Goal: Task Accomplishment & Management: Complete application form

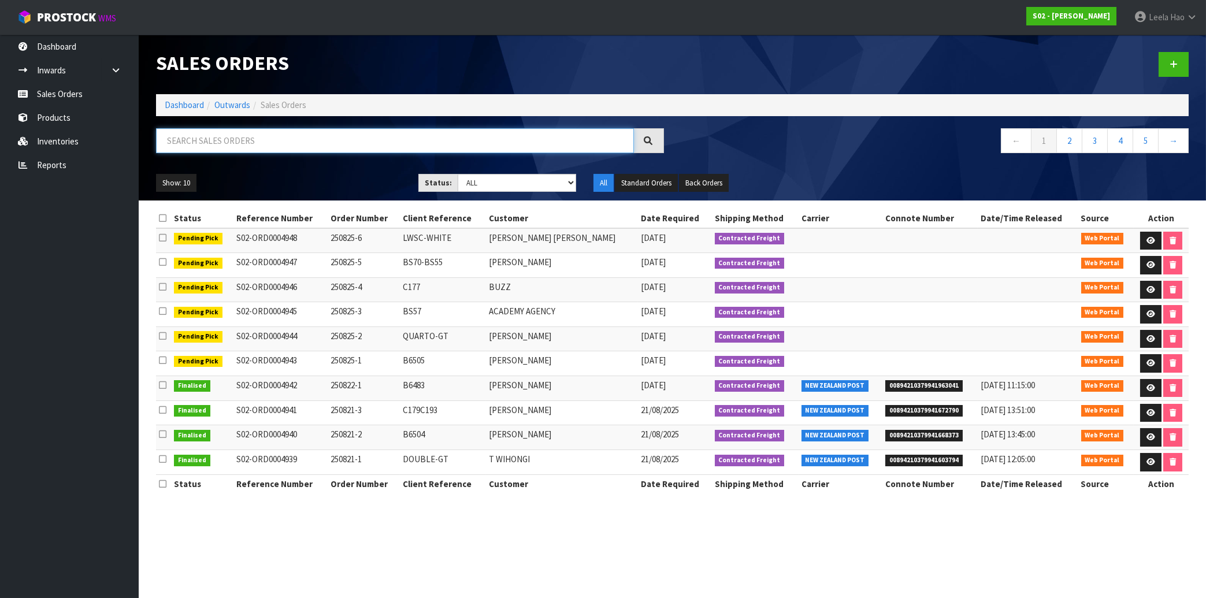
click at [229, 143] on input "text" at bounding box center [395, 140] width 478 height 25
paste input "S02-ORD0004853"
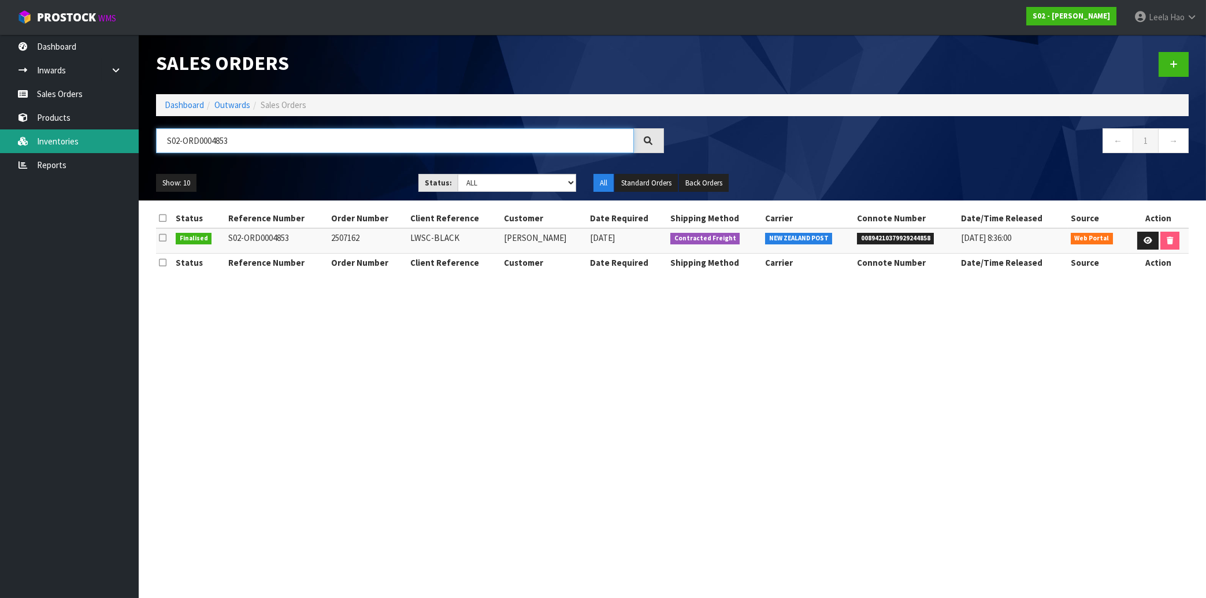
drag, startPoint x: 288, startPoint y: 143, endPoint x: 34, endPoint y: 129, distance: 254.7
click at [156, 138] on input "S02-ORD0004853" at bounding box center [395, 140] width 478 height 25
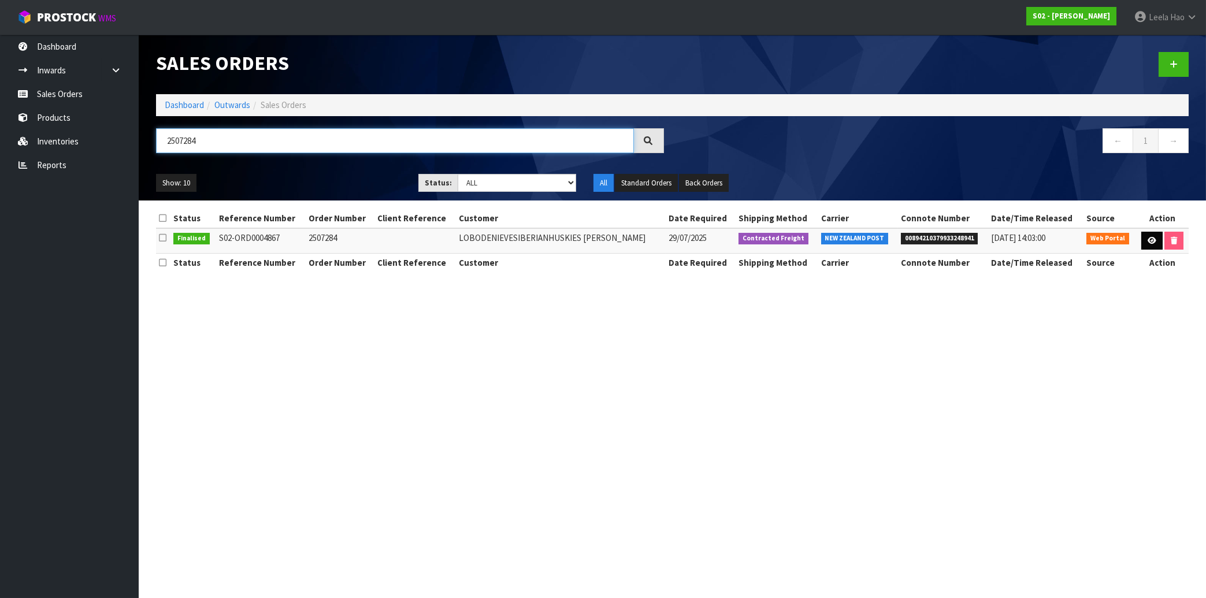
type input "2507284"
click at [1154, 243] on icon at bounding box center [1152, 241] width 9 height 8
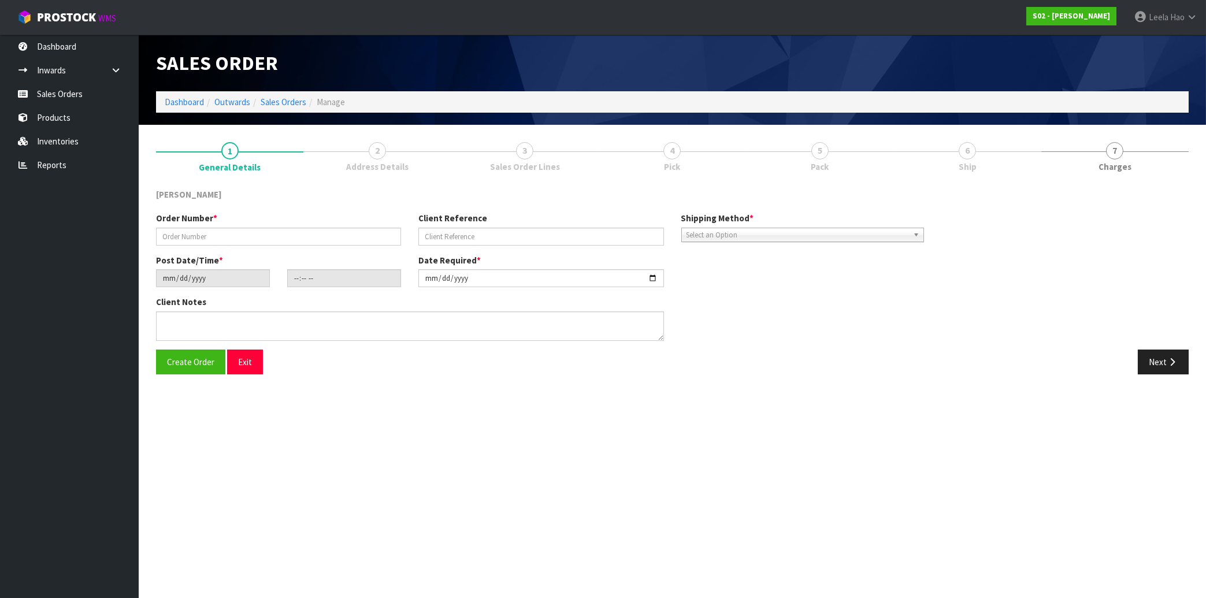
type input "2507284"
type input "[DATE]"
type input "12:54:00.000"
type input "[DATE]"
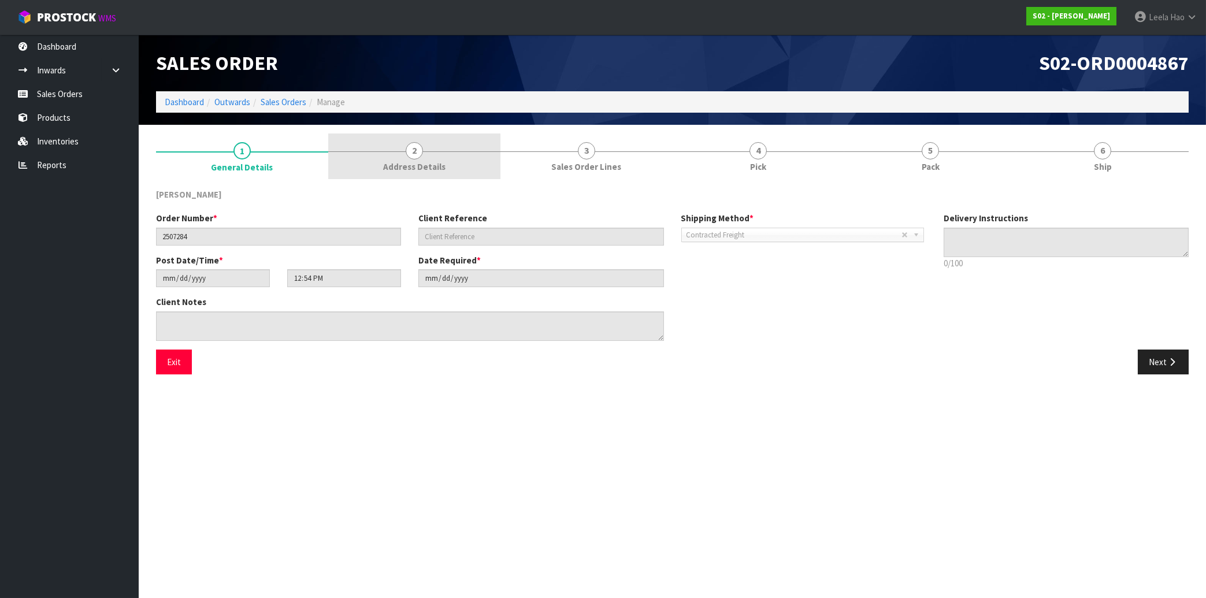
click at [425, 160] on link "2 Address Details" at bounding box center [414, 157] width 172 height 46
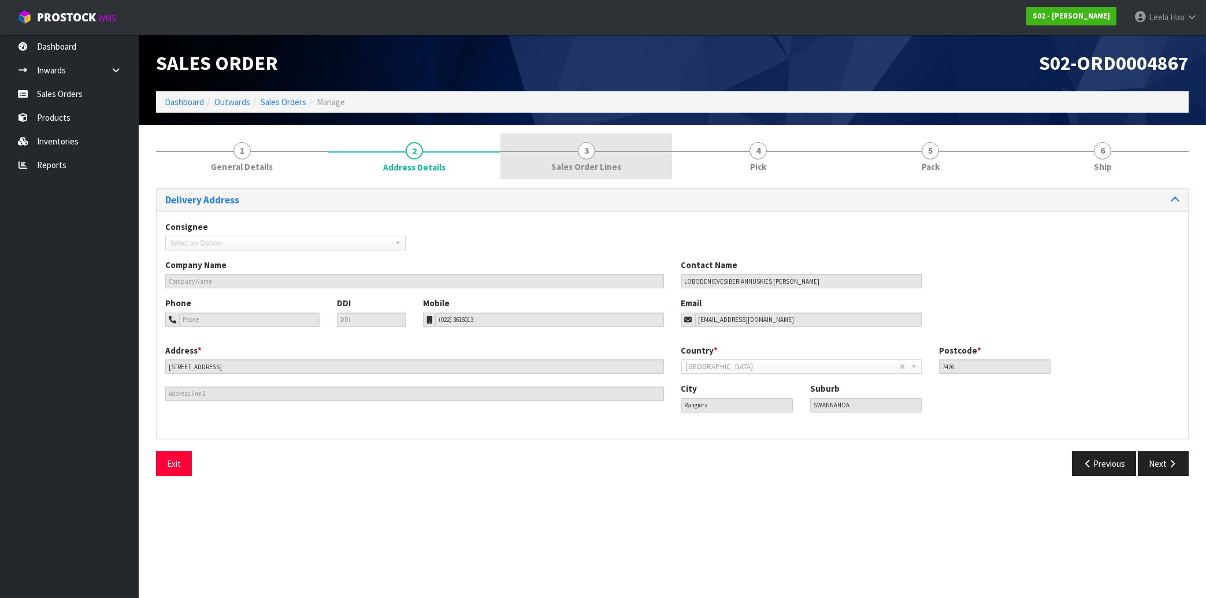
click at [597, 166] on span "Sales Order Lines" at bounding box center [586, 167] width 70 height 12
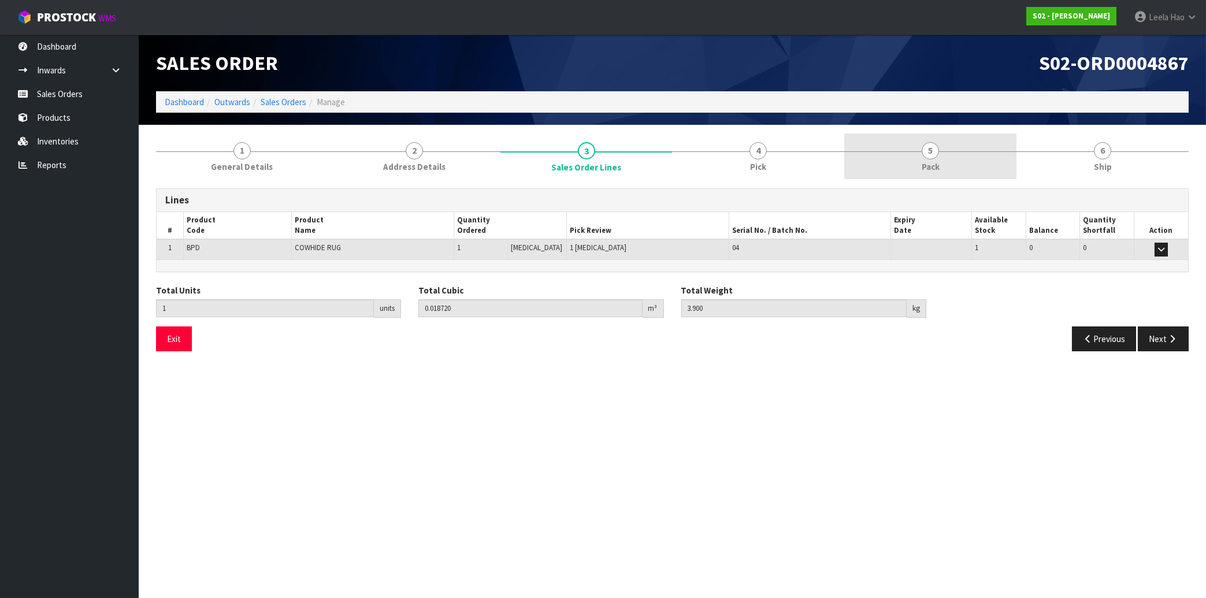
click at [935, 165] on span "Pack" at bounding box center [931, 167] width 18 height 12
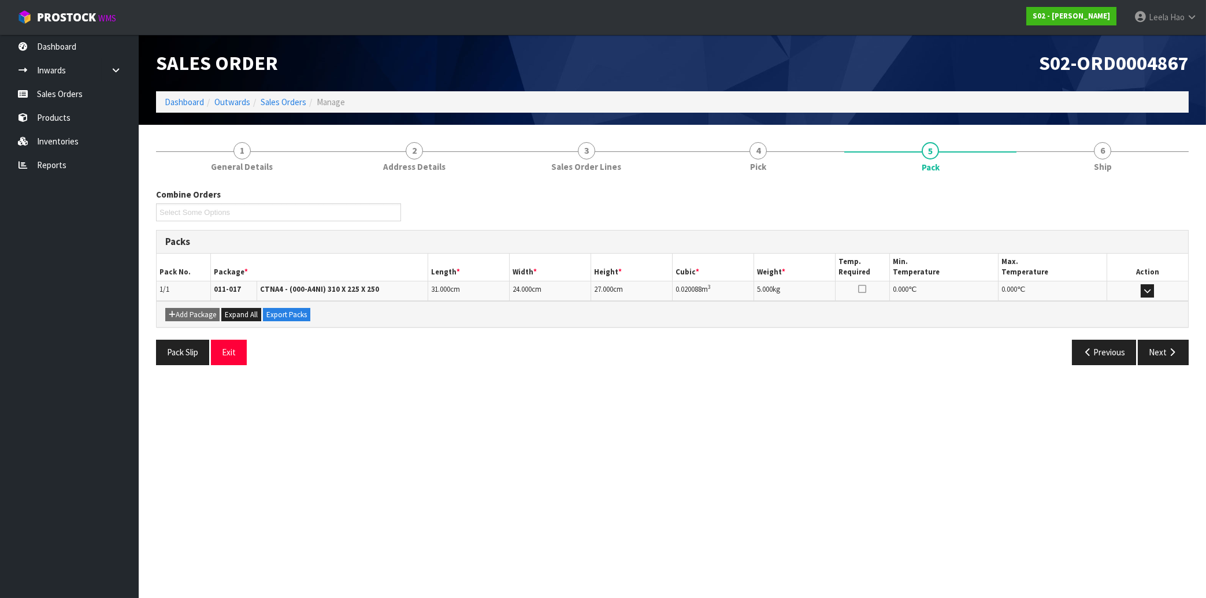
drag, startPoint x: 1045, startPoint y: 403, endPoint x: 894, endPoint y: 260, distance: 207.7
click at [1044, 403] on section "Edit Sales Order S02-ORD0004867 Dashboard Outwards Sales Orders Manage Sales Or…" at bounding box center [603, 299] width 1206 height 598
click at [439, 157] on link "2 Address Details" at bounding box center [414, 157] width 172 height 46
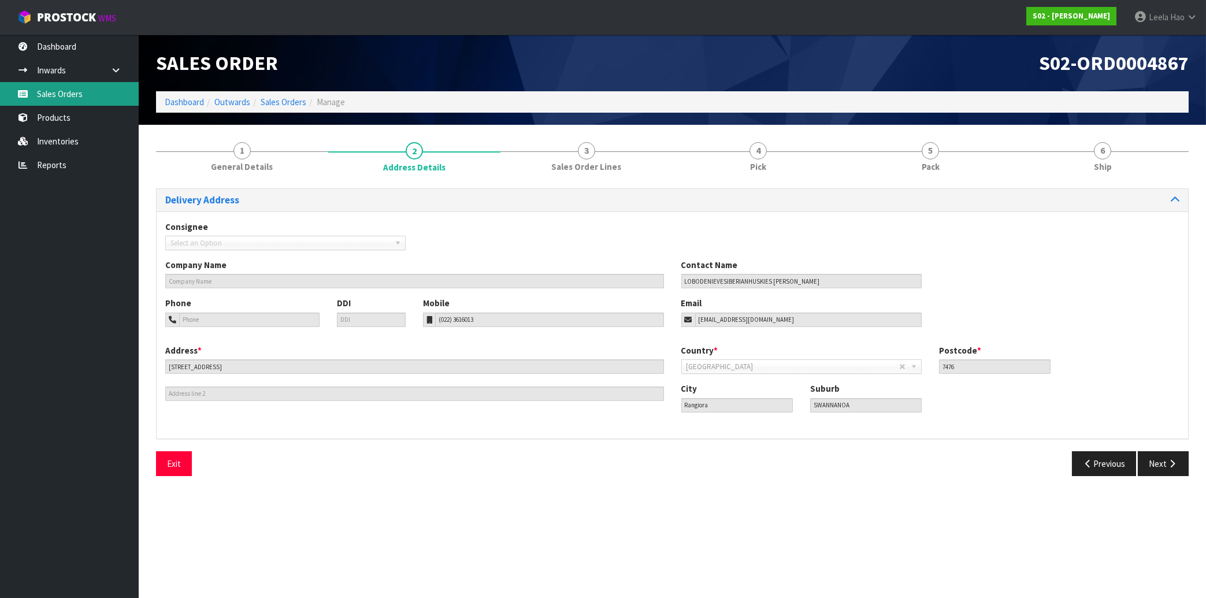
click at [40, 96] on link "Sales Orders" at bounding box center [69, 94] width 139 height 24
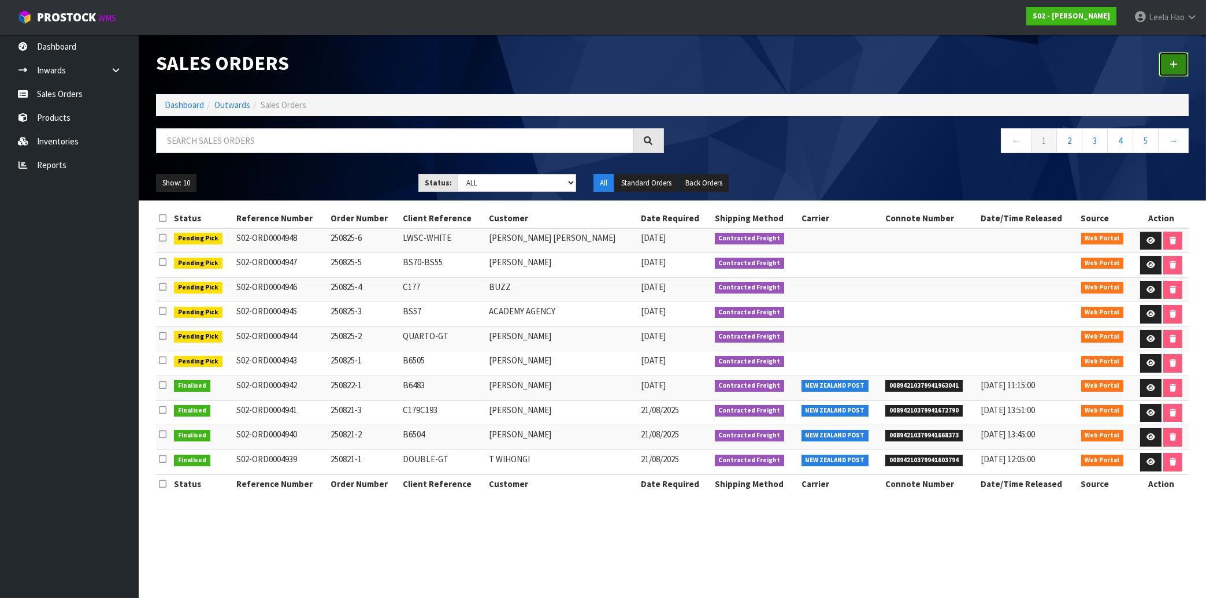
click at [1175, 65] on icon at bounding box center [1174, 64] width 8 height 9
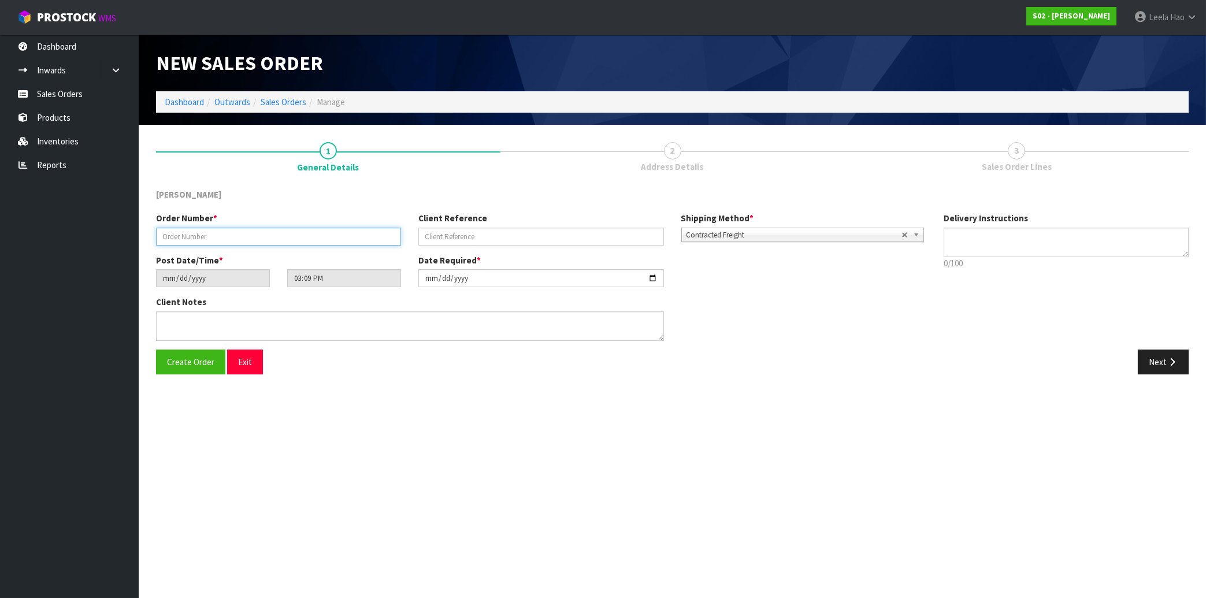
click at [328, 234] on input "text" at bounding box center [278, 237] width 245 height 18
type input "250825-7"
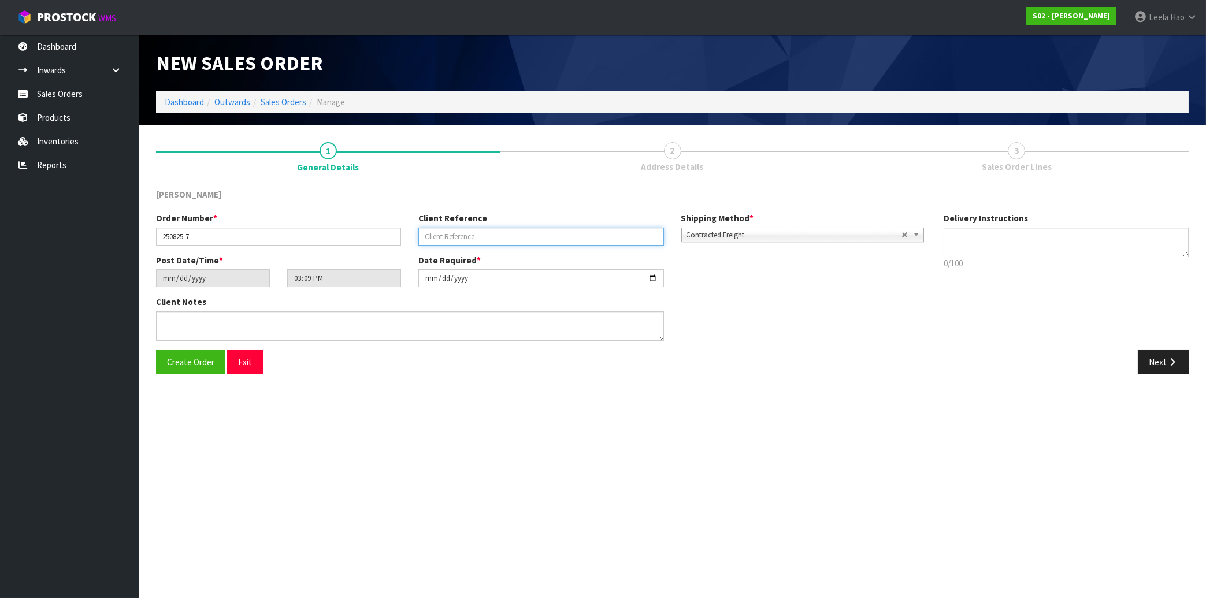
click at [582, 240] on input "text" at bounding box center [540, 237] width 245 height 18
type input "LX4275S"
click at [1166, 365] on button "Next" at bounding box center [1163, 362] width 51 height 25
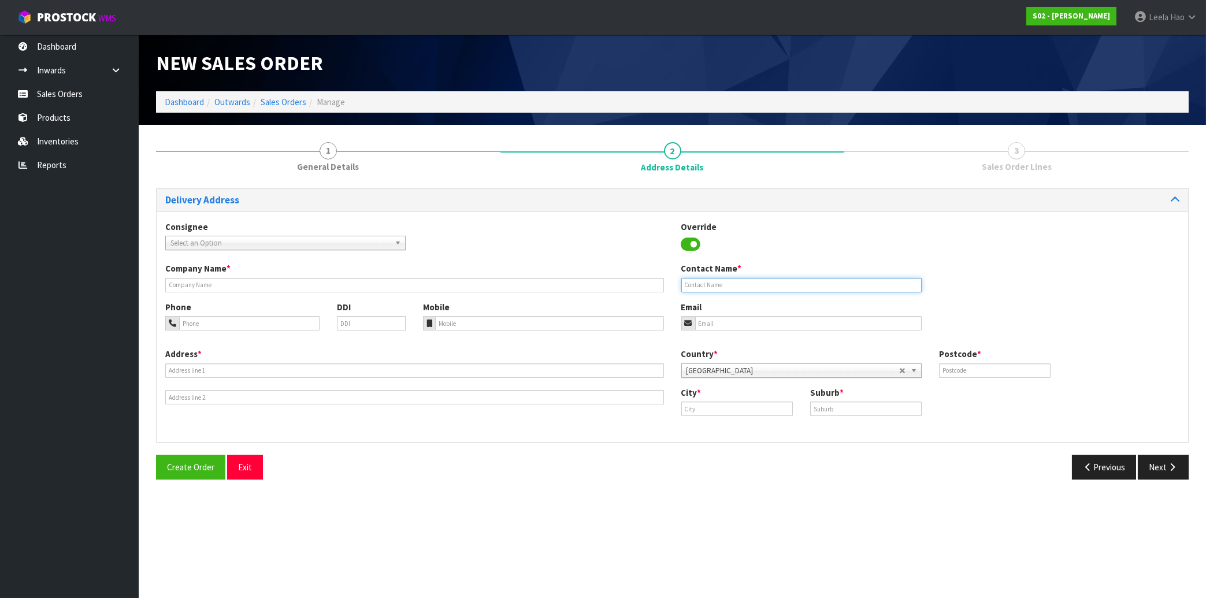
click at [793, 283] on input "text" at bounding box center [801, 285] width 240 height 14
paste input "[PERSON_NAME]"
type input "[PERSON_NAME]"
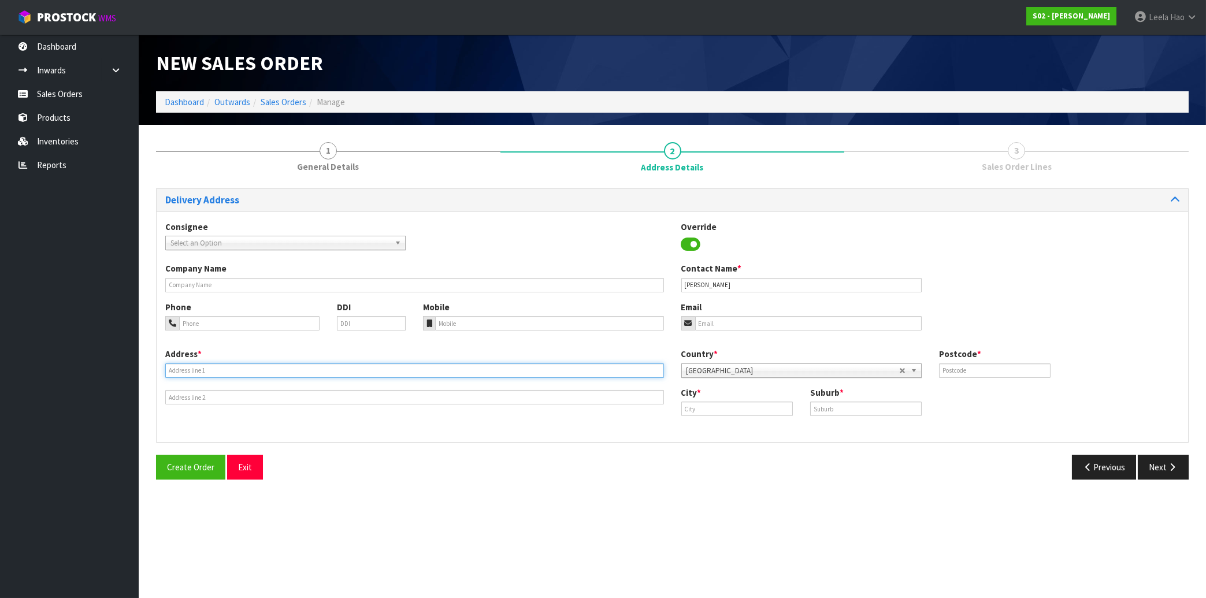
click at [262, 369] on input "text" at bounding box center [414, 371] width 499 height 14
paste input "78 KELBURN PARADE"
type input "78 KELBURN PARADE"
click at [843, 406] on input "text" at bounding box center [866, 409] width 112 height 14
paste input "KELBURN"
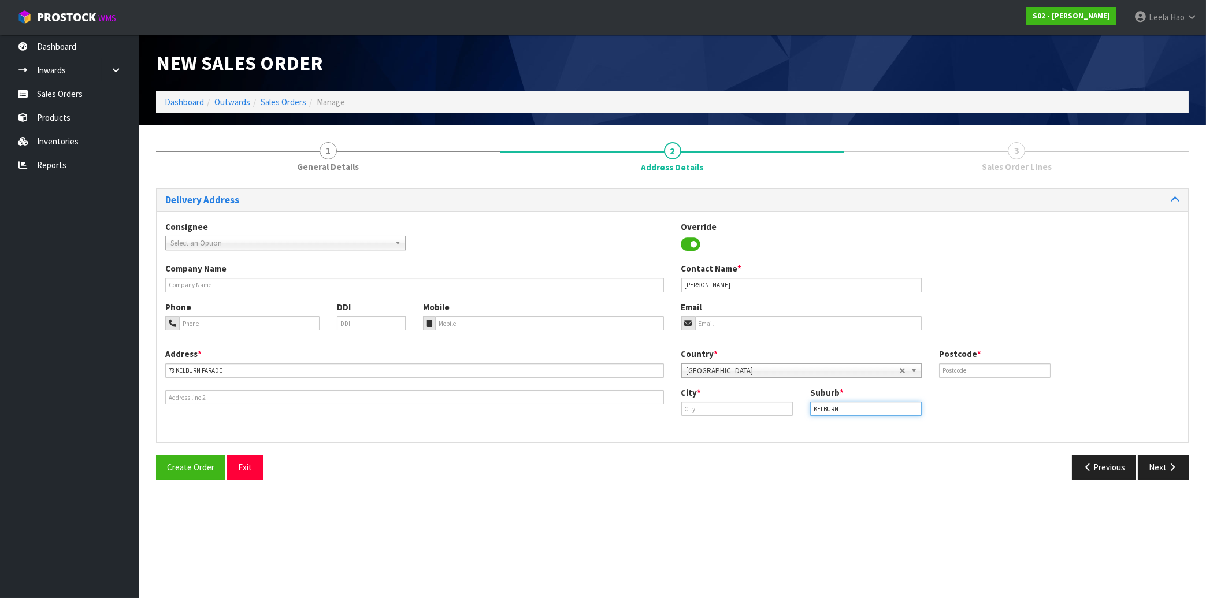
type input "KELBURN"
click at [720, 409] on input "text" at bounding box center [737, 409] width 112 height 14
paste input "[GEOGRAPHIC_DATA]"
type input "[GEOGRAPHIC_DATA]"
drag, startPoint x: 1013, startPoint y: 368, endPoint x: 1009, endPoint y: 323, distance: 45.3
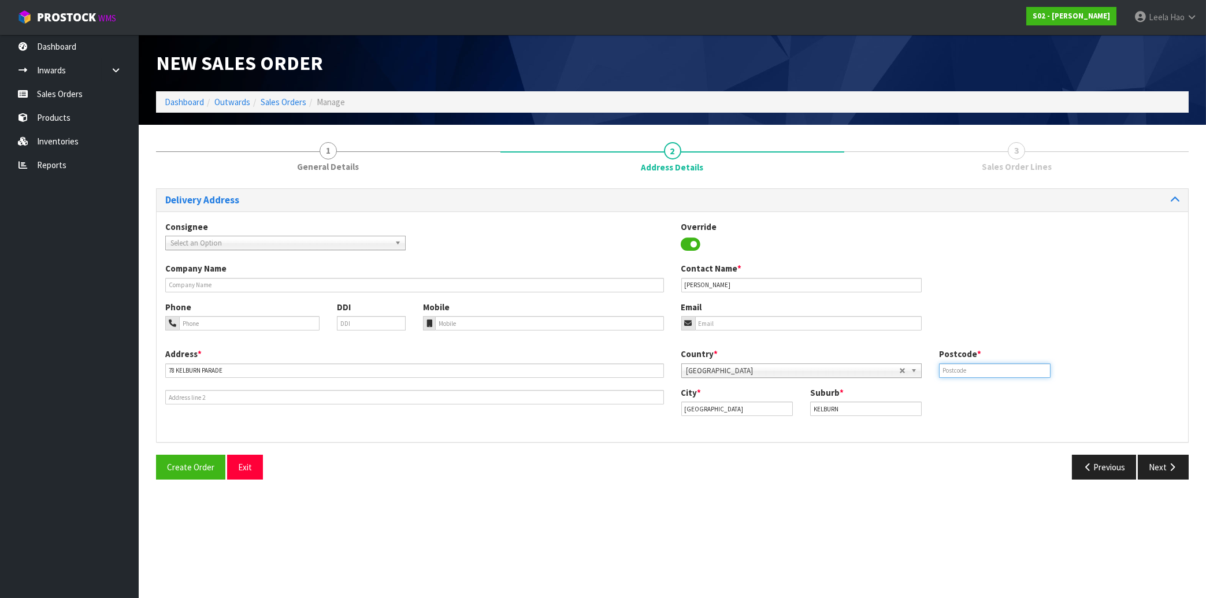
click at [1012, 364] on input "text" at bounding box center [995, 371] width 112 height 14
type input "6012"
click at [745, 323] on input "email" at bounding box center [808, 323] width 227 height 14
paste input "[EMAIL_ADDRESS][DOMAIN_NAME]"
type input "[EMAIL_ADDRESS][DOMAIN_NAME]"
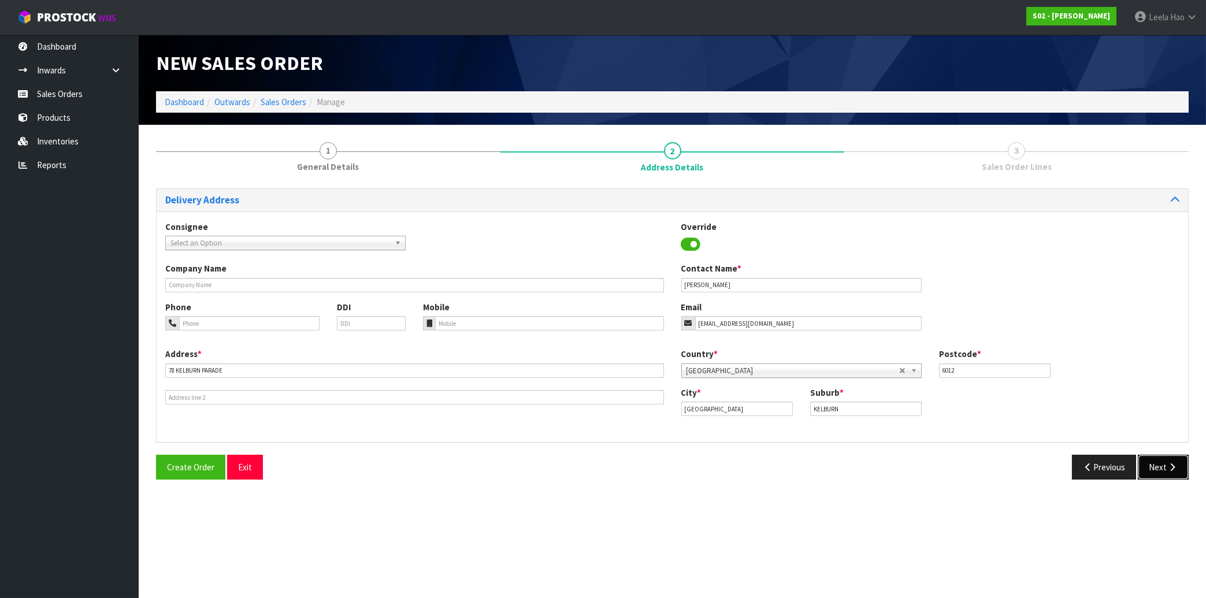
click at [1163, 464] on button "Next" at bounding box center [1163, 467] width 51 height 25
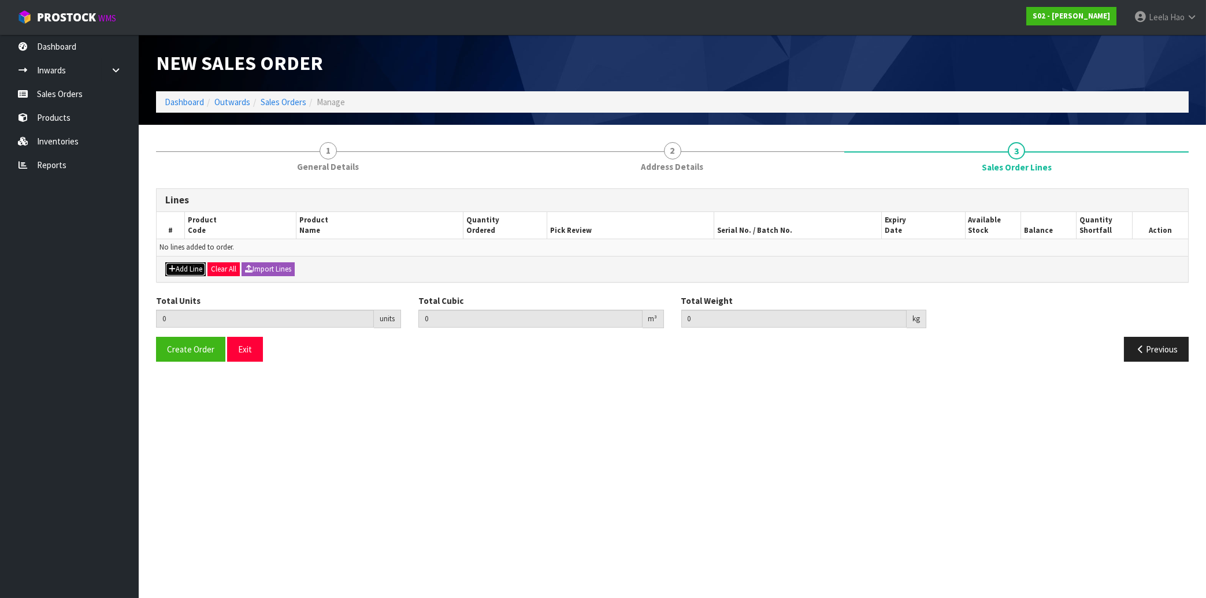
click at [188, 269] on button "Add Line" at bounding box center [185, 269] width 40 height 14
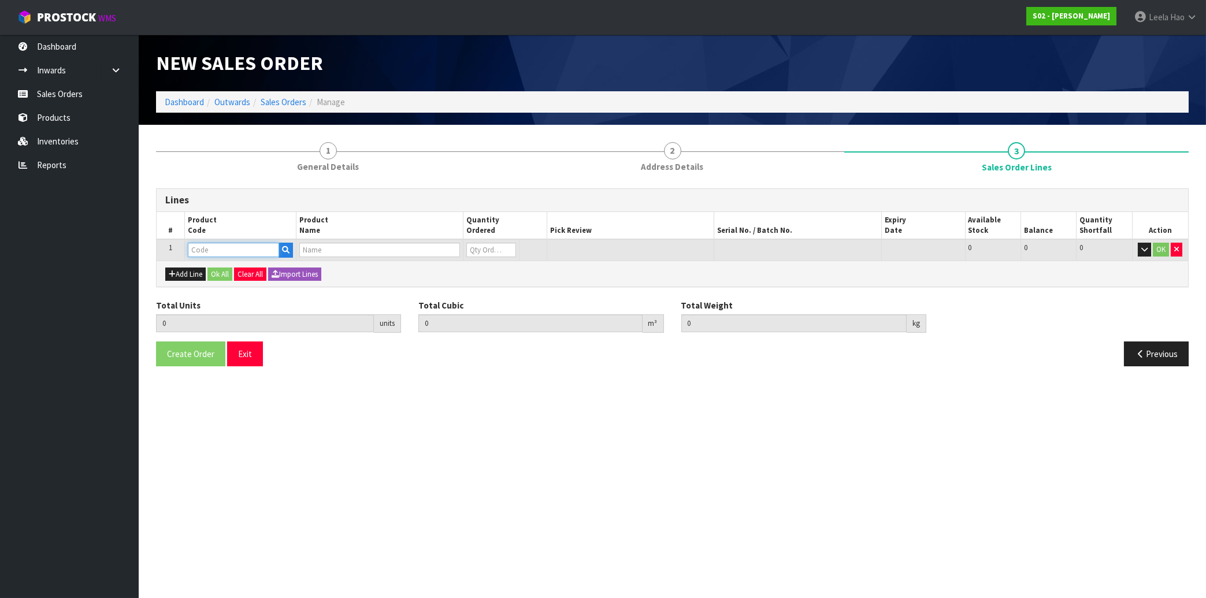
click at [255, 249] on input "text" at bounding box center [233, 250] width 91 height 14
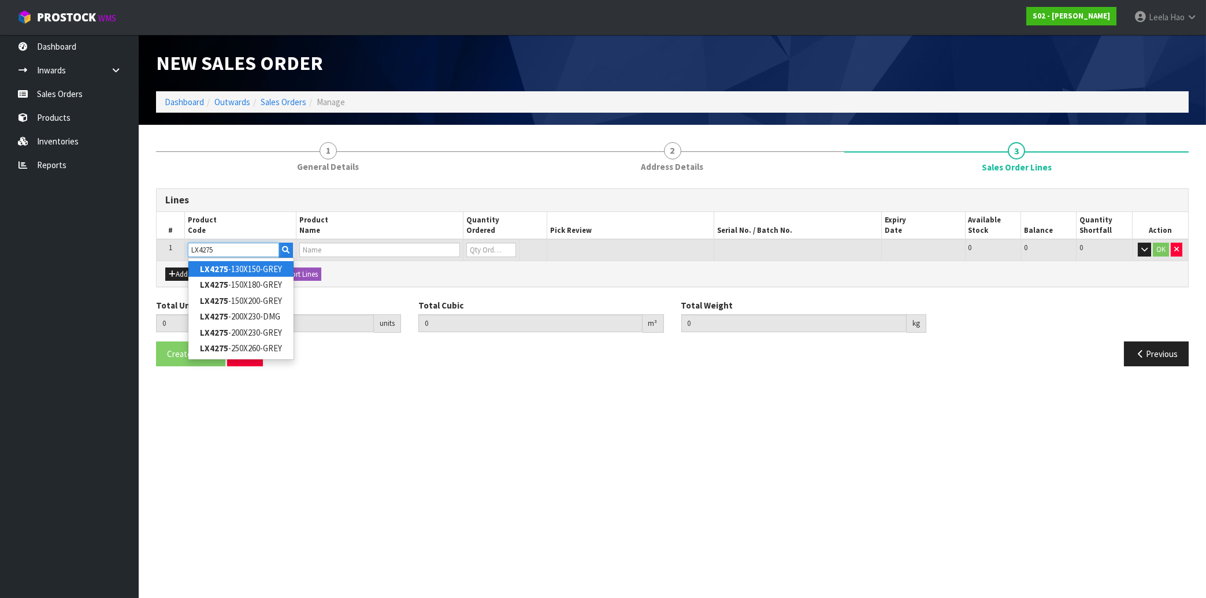
type input "LX4275"
click at [253, 266] on link "LX4275 -130X150-GREY" at bounding box center [240, 269] width 105 height 16
type input "LX4275-130X150-GREY"
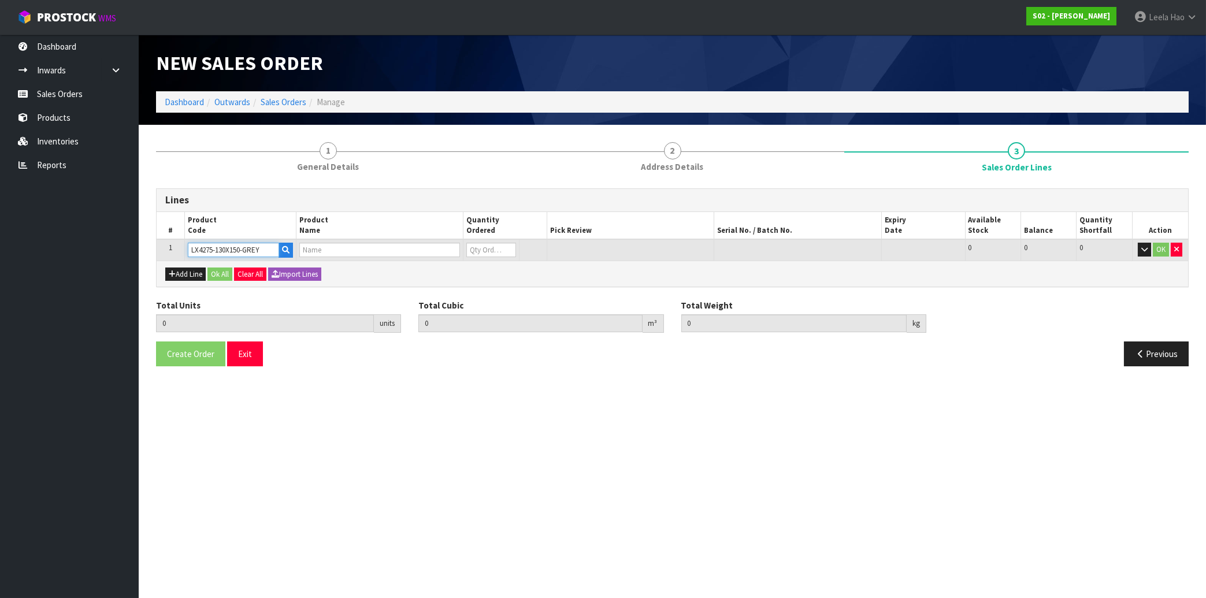
type input "0.000000"
type input "0.000"
type input "FAUX FUR THROW GREY SAMLL"
type input "0"
type input "1"
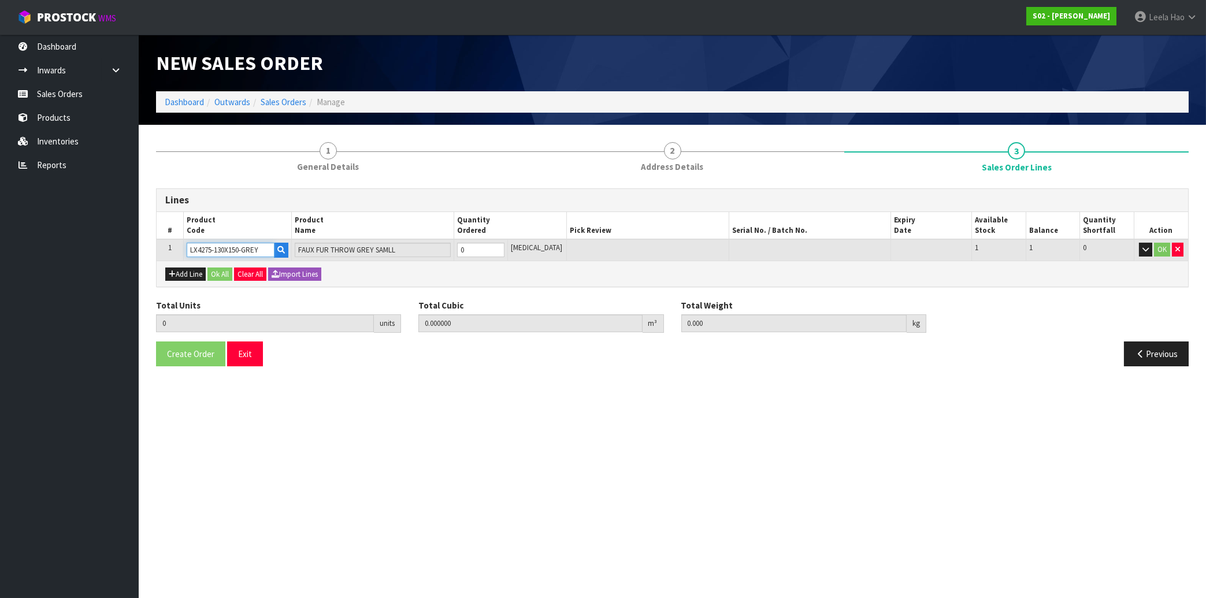
type input "0.031464"
type input "1.85"
type input "1"
click at [505, 247] on input "1" at bounding box center [480, 250] width 47 height 14
click at [1162, 252] on button "OK" at bounding box center [1162, 250] width 16 height 14
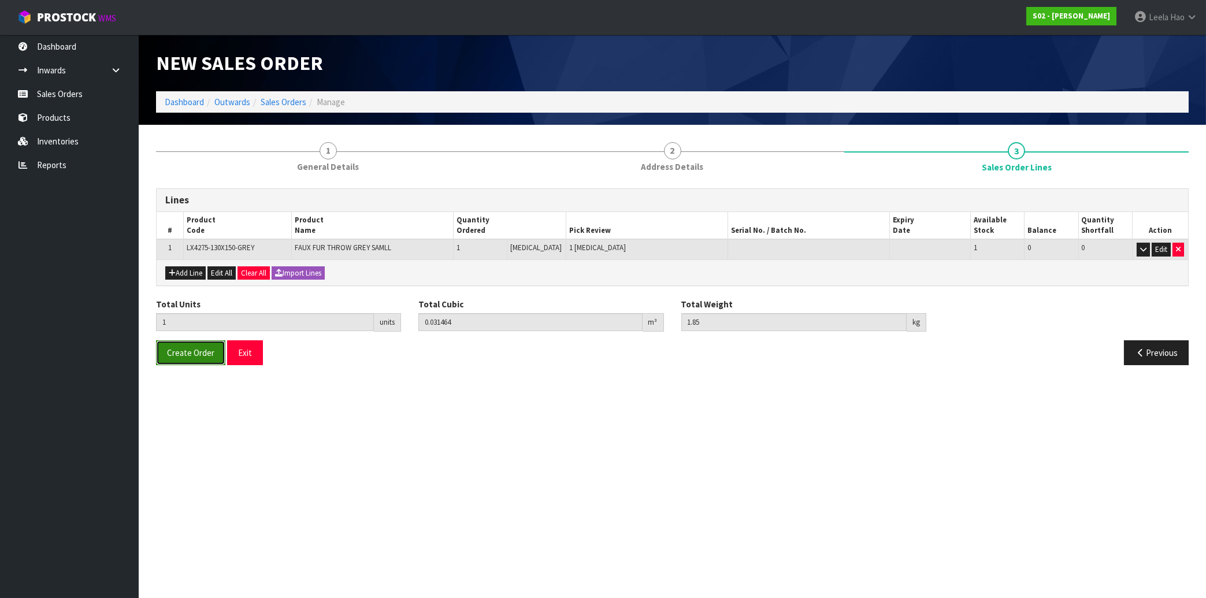
click at [188, 353] on span "Create Order" at bounding box center [190, 352] width 47 height 11
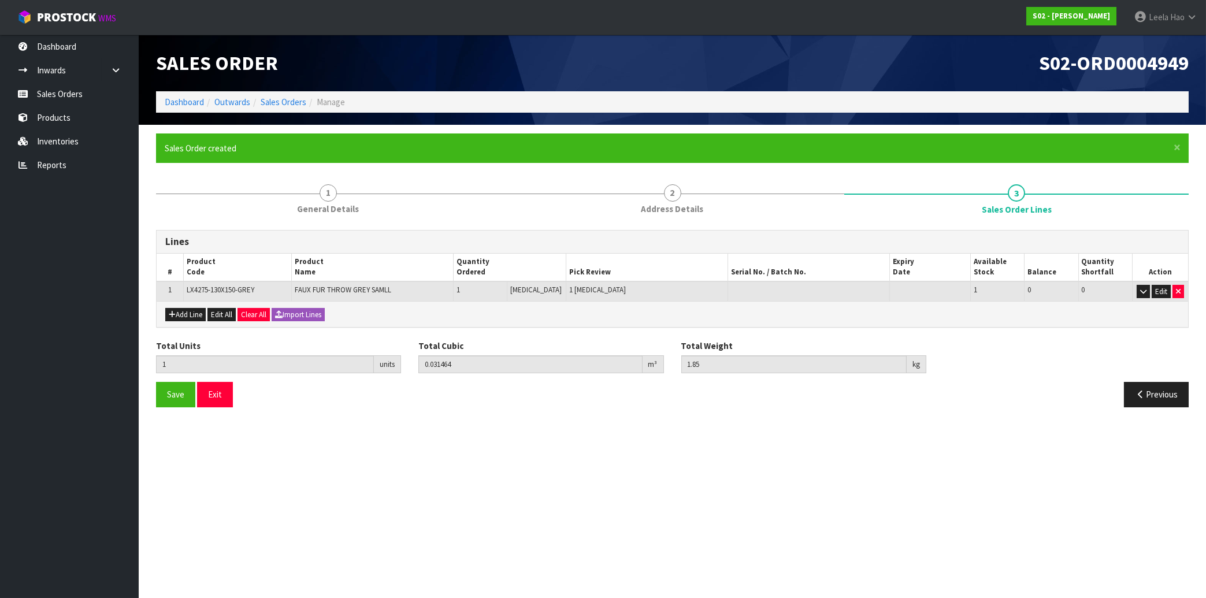
click at [975, 420] on section "× Close Sales Order created 1 General Details 2 Address Details 3 Sales Order L…" at bounding box center [673, 275] width 1068 height 300
click at [79, 95] on link "Sales Orders" at bounding box center [69, 94] width 139 height 24
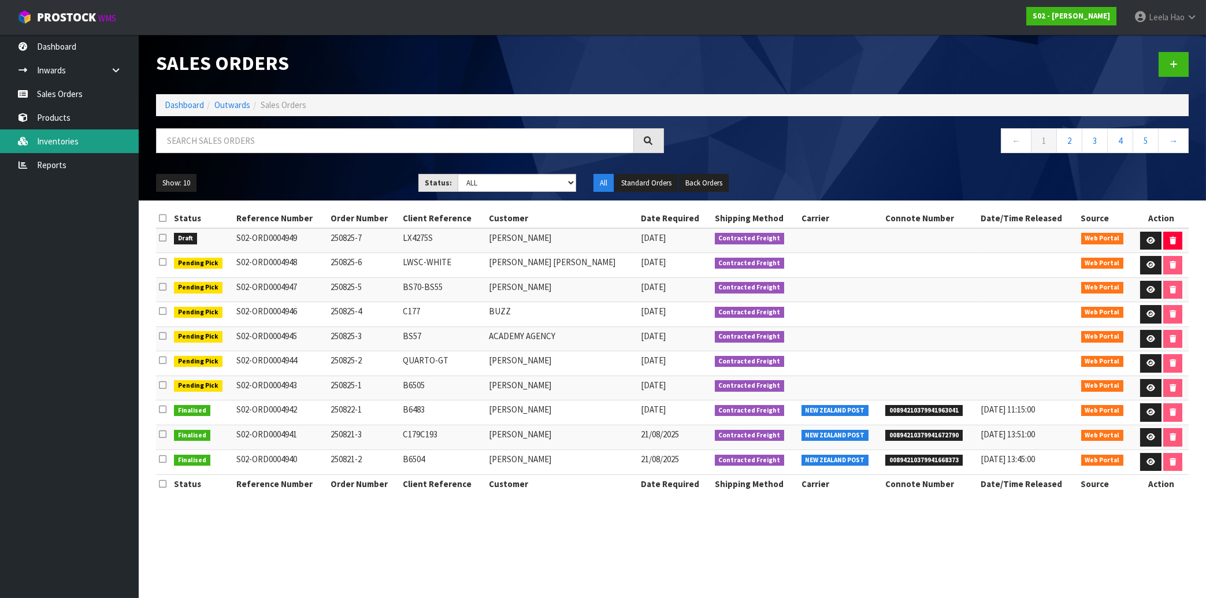
click at [79, 145] on link "Inventories" at bounding box center [69, 141] width 139 height 24
click at [59, 134] on link "Inventories" at bounding box center [69, 141] width 139 height 24
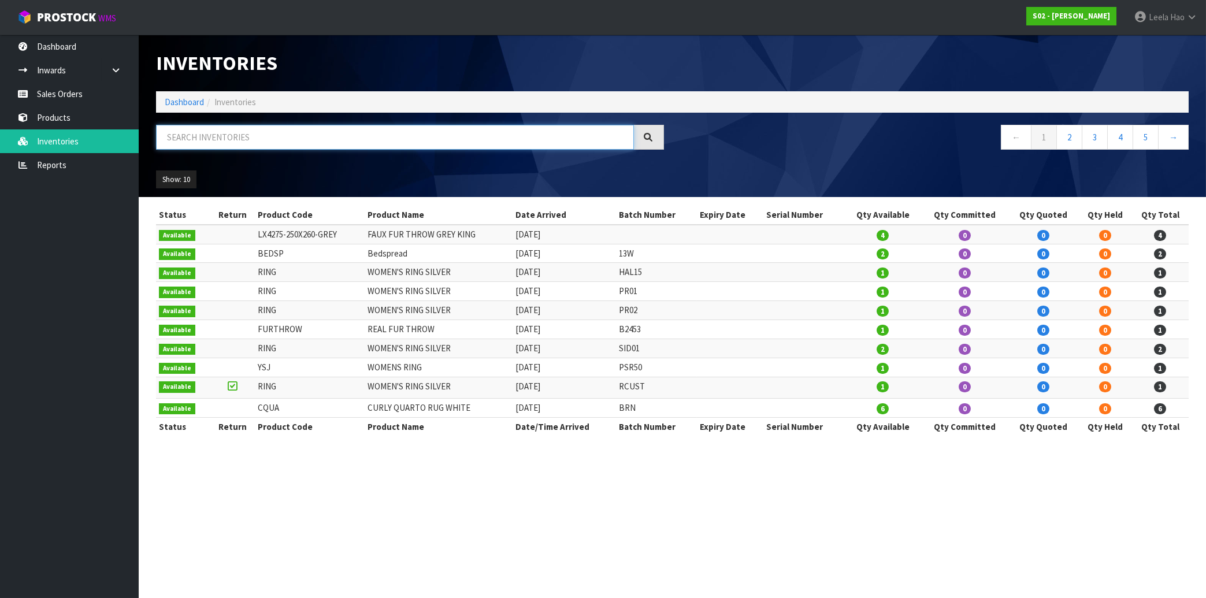
click at [266, 140] on input "text" at bounding box center [395, 137] width 478 height 25
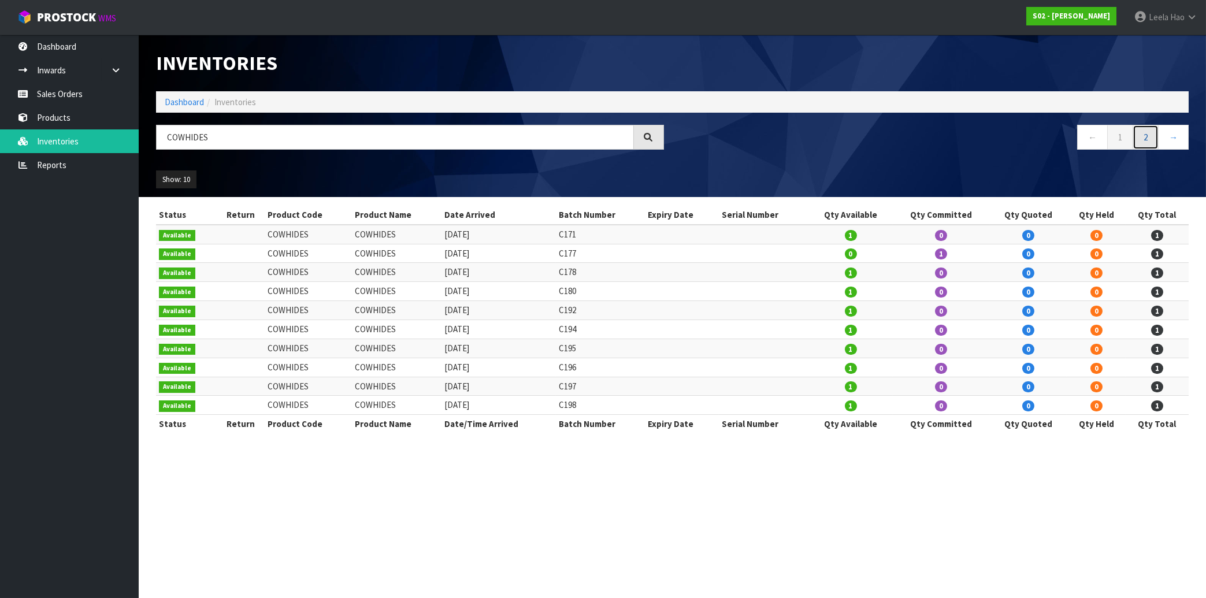
click at [1152, 140] on link "2" at bounding box center [1146, 137] width 26 height 25
drag, startPoint x: 250, startPoint y: 142, endPoint x: 17, endPoint y: 118, distance: 234.7
click at [156, 125] on input "COWHIDES" at bounding box center [395, 137] width 478 height 25
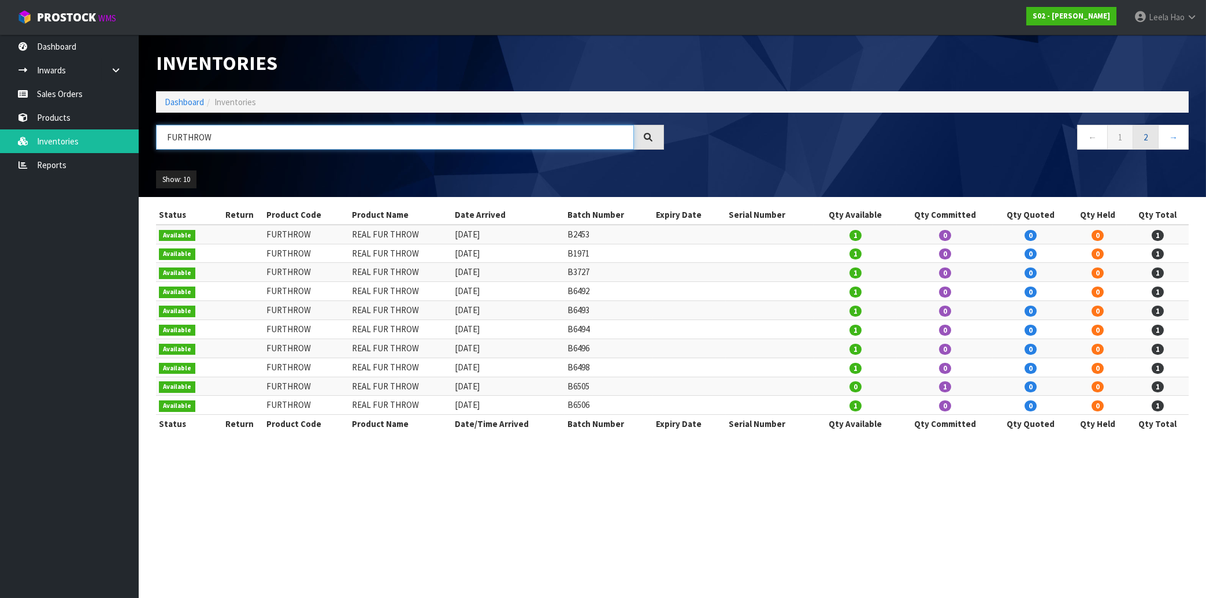
type input "FURTHROW"
click at [1150, 143] on link "2" at bounding box center [1146, 137] width 26 height 25
